Goal: Task Accomplishment & Management: Use online tool/utility

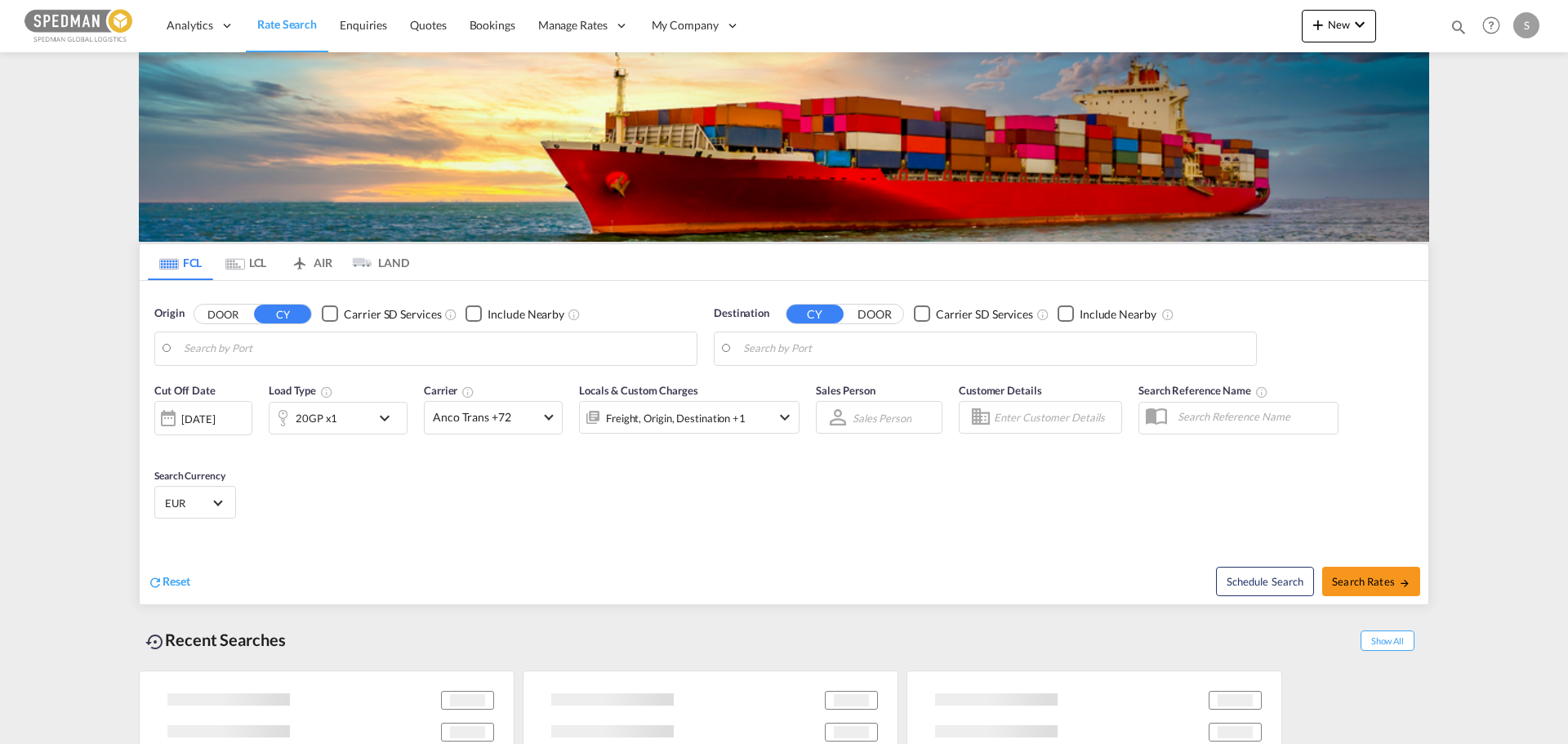
type input "[GEOGRAPHIC_DATA], [GEOGRAPHIC_DATA]"
type input "Cat Lai, VNCLI"
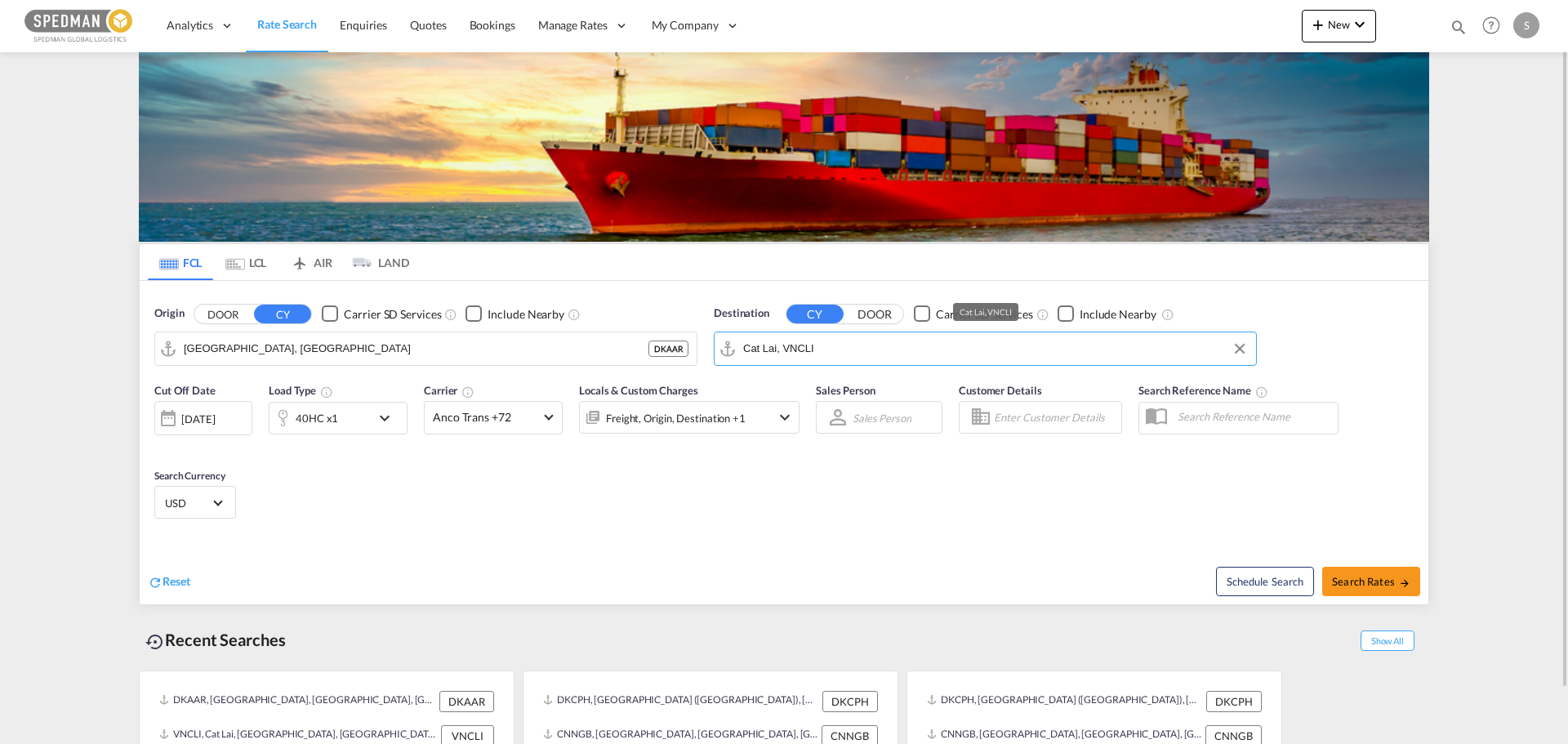
click at [858, 336] on input "Cat Lai, VNCLI" at bounding box center [995, 349] width 505 height 25
click at [1401, 586] on md-icon "icon-arrow-right" at bounding box center [1405, 584] width 12 height 12
type input "DKAAR to VNCLI / [DATE]"
